Goal: Task Accomplishment & Management: Manage account settings

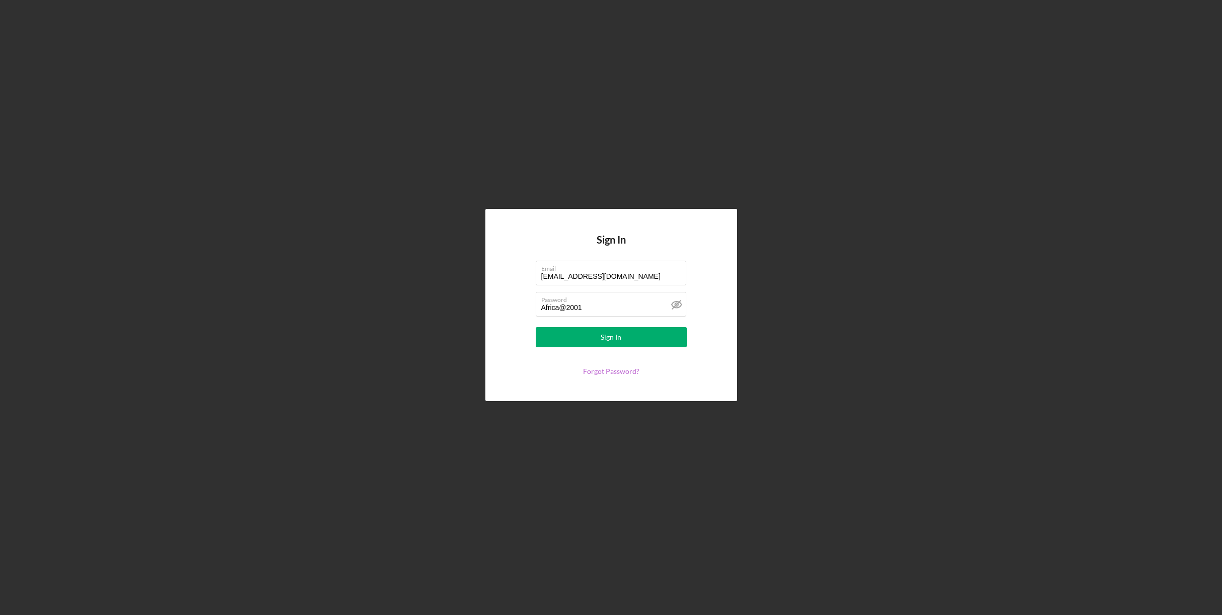
click at [606, 370] on link "Forgot Password?" at bounding box center [611, 371] width 56 height 9
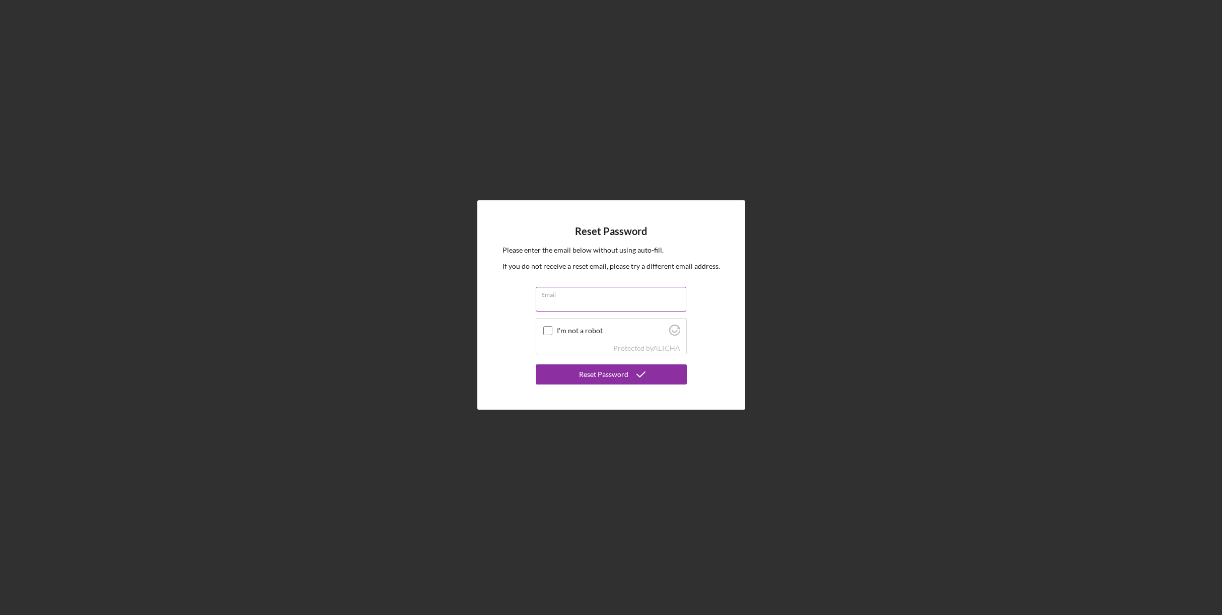
click at [590, 303] on input "Email" at bounding box center [611, 299] width 151 height 24
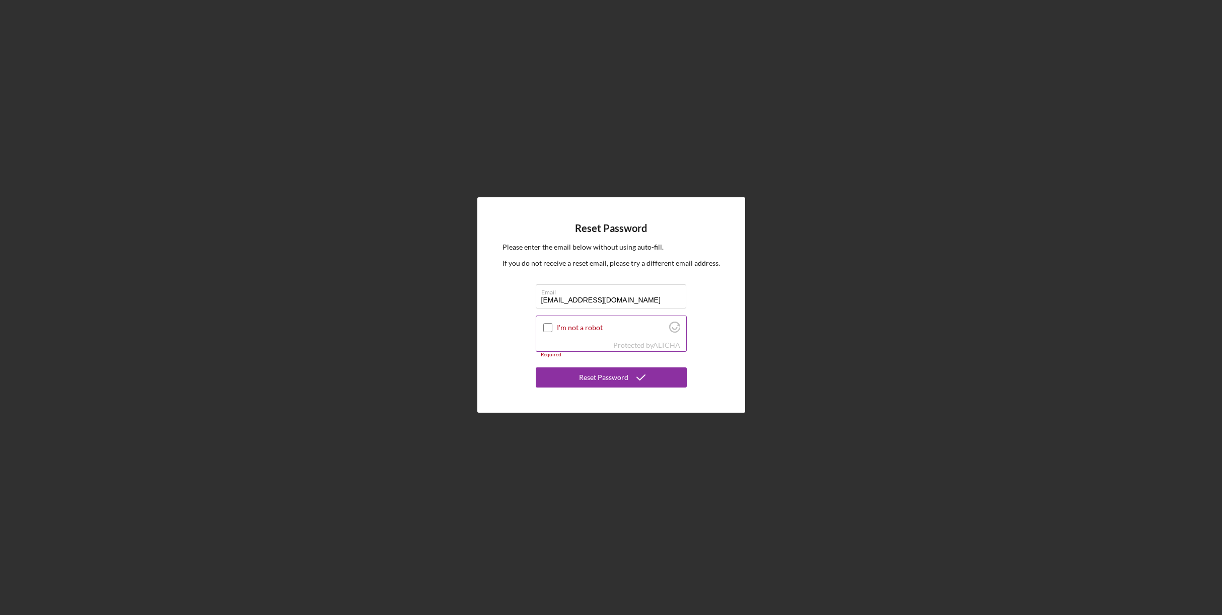
type input "[EMAIL_ADDRESS][DOMAIN_NAME]"
click at [549, 327] on input "I'm not a robot" at bounding box center [547, 327] width 9 height 9
checkbox input "true"
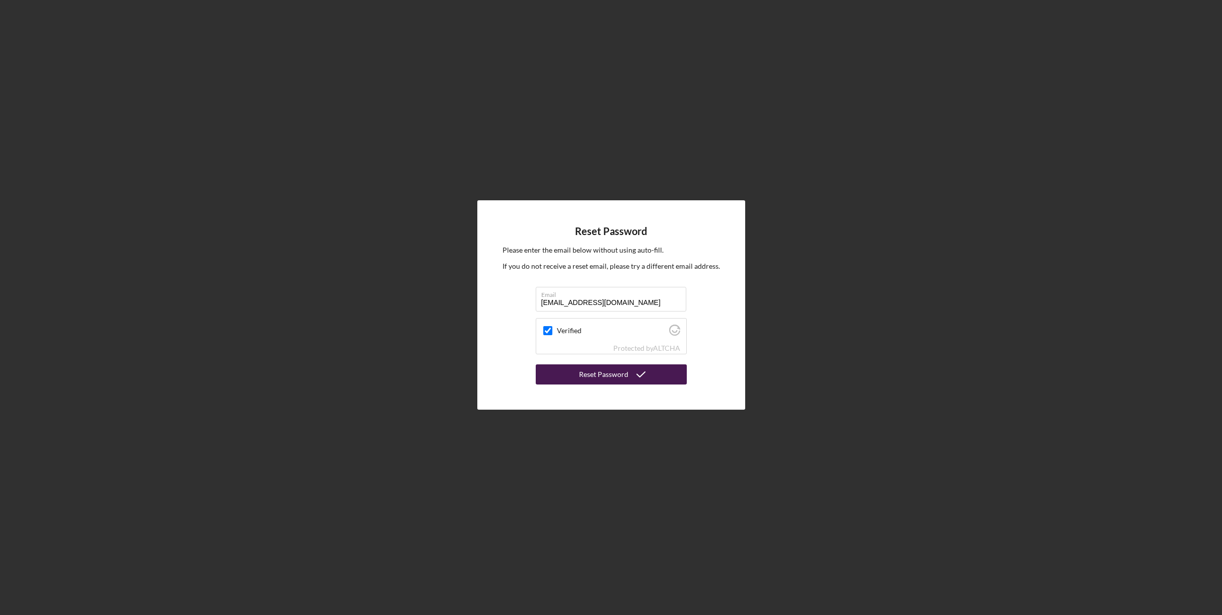
click at [624, 379] on div "Reset Password" at bounding box center [603, 375] width 49 height 20
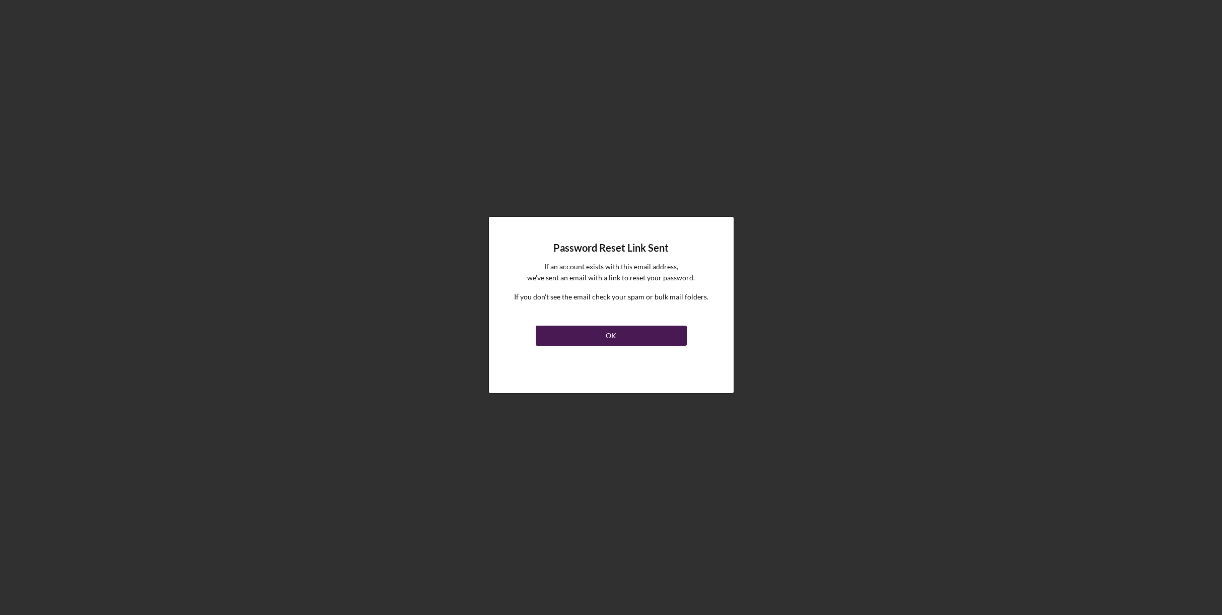
click at [602, 335] on button "OK" at bounding box center [611, 336] width 151 height 20
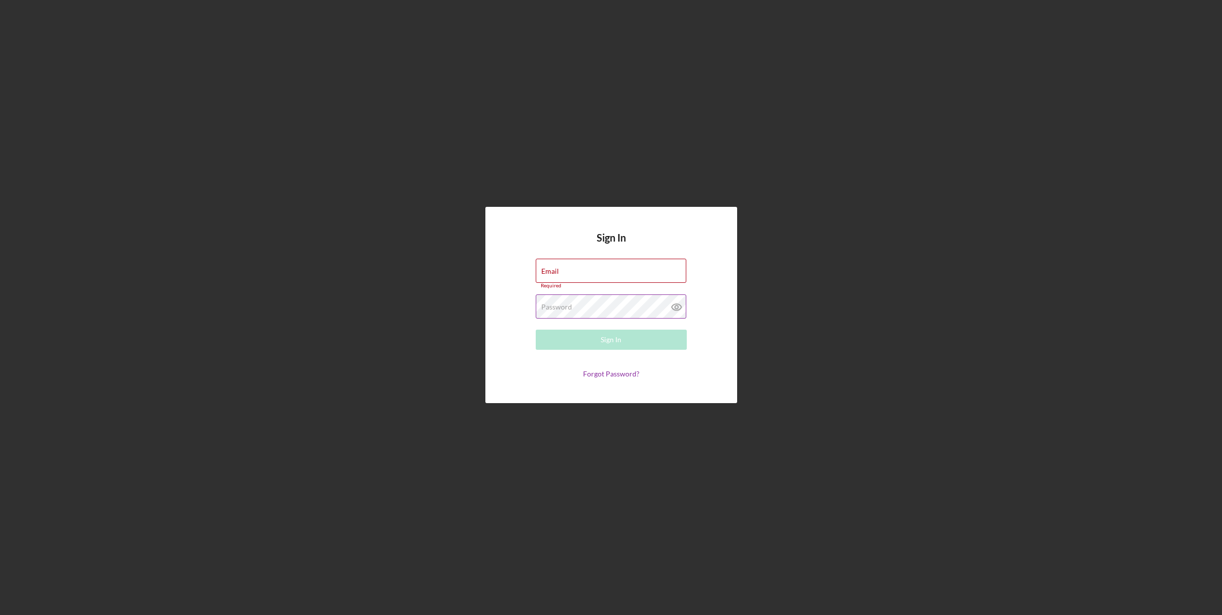
click at [565, 309] on label "Password" at bounding box center [556, 307] width 31 height 8
click at [676, 307] on icon at bounding box center [676, 307] width 25 height 25
click at [586, 275] on input "Email" at bounding box center [611, 271] width 151 height 24
paste input "[EMAIL_ADDRESS][DOMAIN_NAME]"
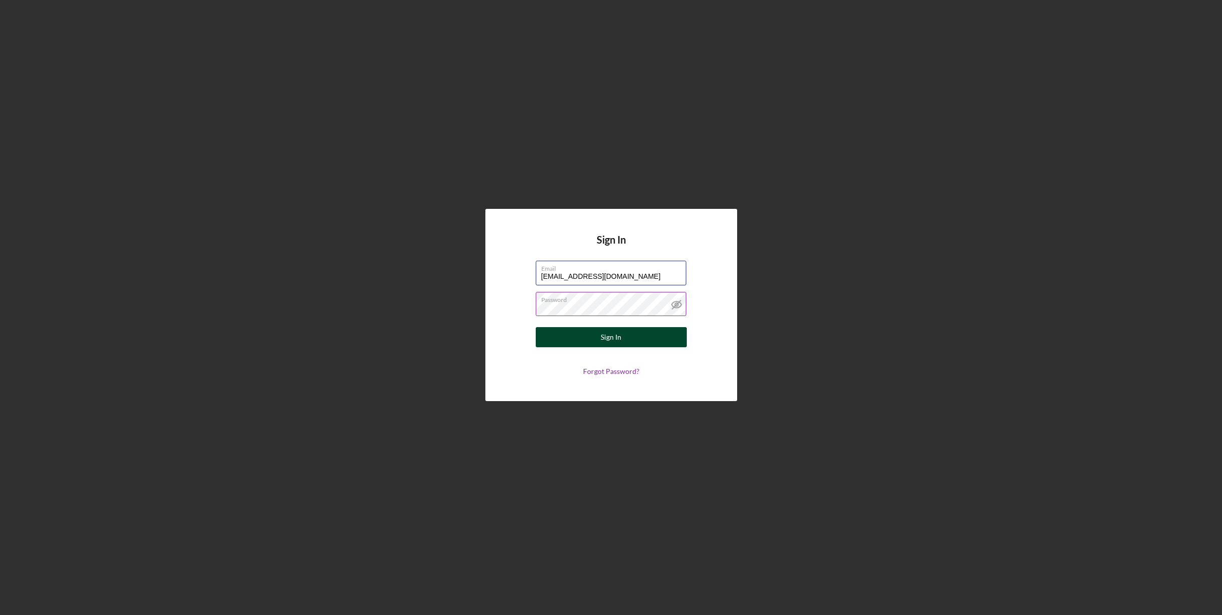
type input "[EMAIL_ADDRESS][DOMAIN_NAME]"
click at [627, 341] on button "Sign In" at bounding box center [611, 337] width 151 height 20
